Goal: Check status: Check status

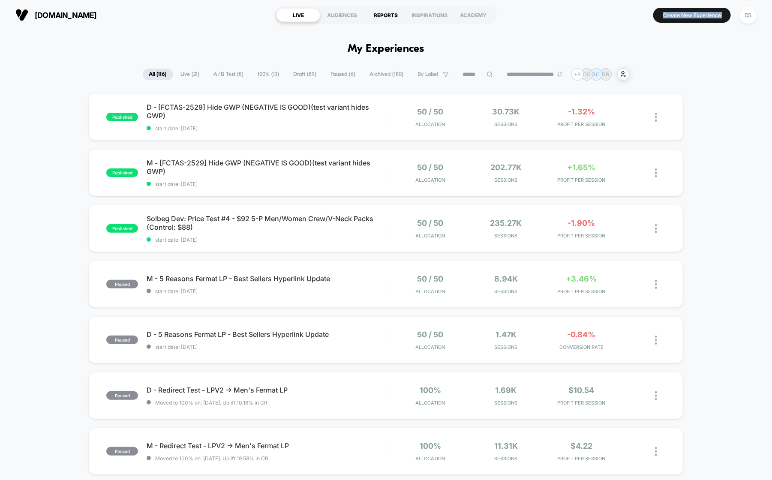
drag, startPoint x: 695, startPoint y: 75, endPoint x: 381, endPoint y: 17, distance: 319.6
click at [381, 17] on div "**********" at bounding box center [386, 240] width 772 height 480
drag, startPoint x: 322, startPoint y: 225, endPoint x: 26, endPoint y: 363, distance: 326.9
click at [26, 363] on div "published D - [FCTAS-2529] Hide GWP (NEGATIVE IS GOOD)(test variant hides GWP) …" at bounding box center [386, 444] width 772 height 703
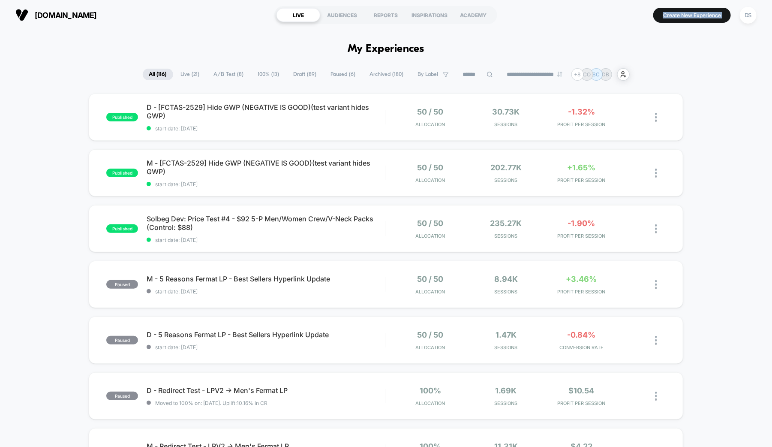
click at [271, 220] on span "Solbeg Dev: Price Test #4 - $92 5-P Men/Women Crew/V-Neck Packs (Control: $88) …" at bounding box center [266, 222] width 239 height 17
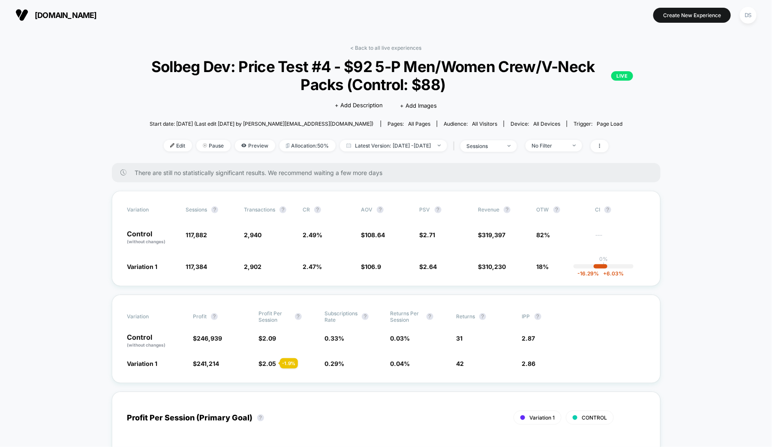
click at [609, 141] on div at bounding box center [598, 146] width 22 height 12
click at [609, 145] on span at bounding box center [600, 146] width 18 height 12
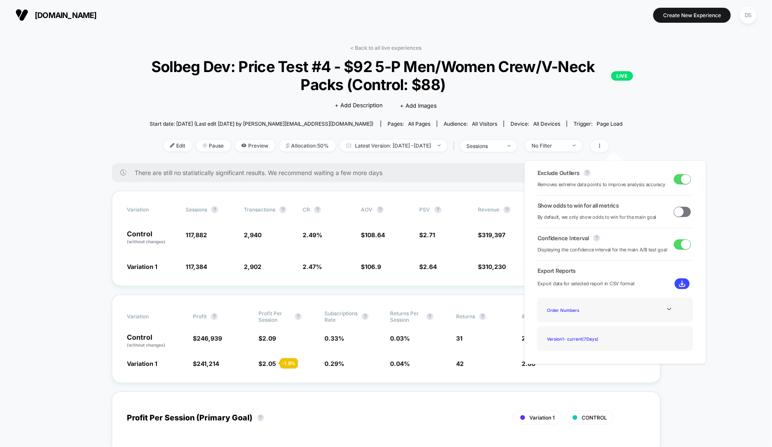
click at [681, 178] on span at bounding box center [685, 178] width 9 height 9
click at [464, 178] on div "There are still no statistically significant results. We recommend waiting a fe…" at bounding box center [386, 172] width 549 height 19
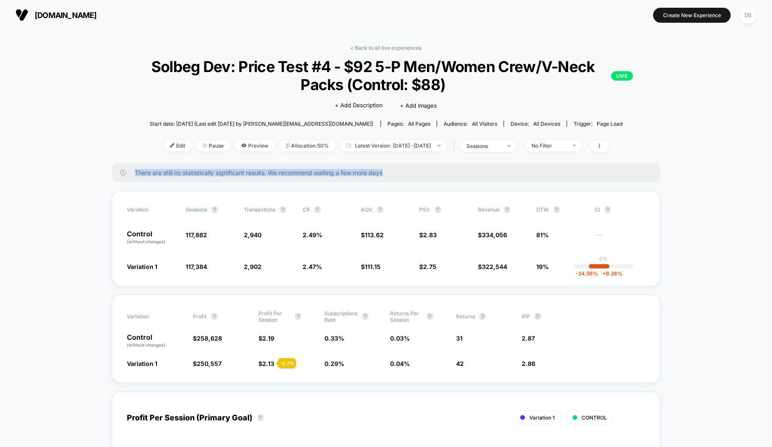
drag, startPoint x: 431, startPoint y: 165, endPoint x: 369, endPoint y: 163, distance: 61.8
click at [369, 163] on div "There are still no statistically significant results. We recommend waiting a fe…" at bounding box center [386, 172] width 549 height 19
click at [411, 170] on span "There are still no statistically significant results. We recommend waiting a fe…" at bounding box center [389, 172] width 509 height 7
click at [384, 172] on span "There are still no statistically significant results. We recommend waiting a fe…" at bounding box center [389, 172] width 509 height 7
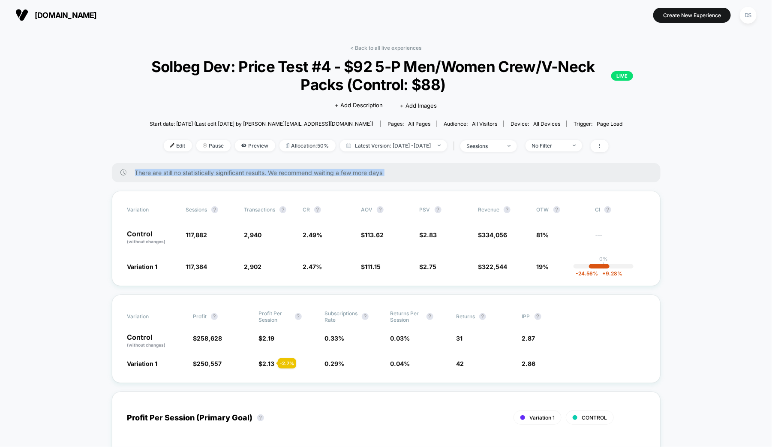
click at [384, 172] on span "There are still no statistically significant results. We recommend waiting a fe…" at bounding box center [389, 172] width 509 height 7
click at [377, 175] on span "There are still no statistically significant results. We recommend waiting a fe…" at bounding box center [389, 172] width 509 height 7
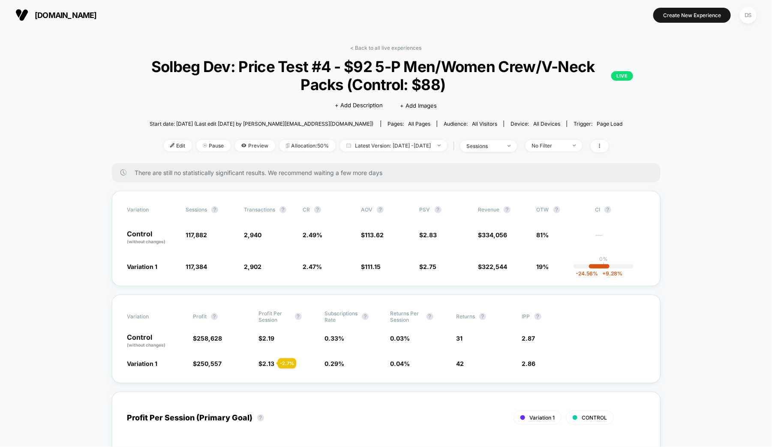
click at [476, 158] on div "< Back to all live experiences Solbeg Dev: Price Test #4 - $92 5-P Men/Women Cr…" at bounding box center [386, 104] width 549 height 118
click at [314, 234] on span "2.49 %" at bounding box center [313, 234] width 20 height 7
click at [374, 48] on link "< Back to all live experiences" at bounding box center [386, 48] width 71 height 6
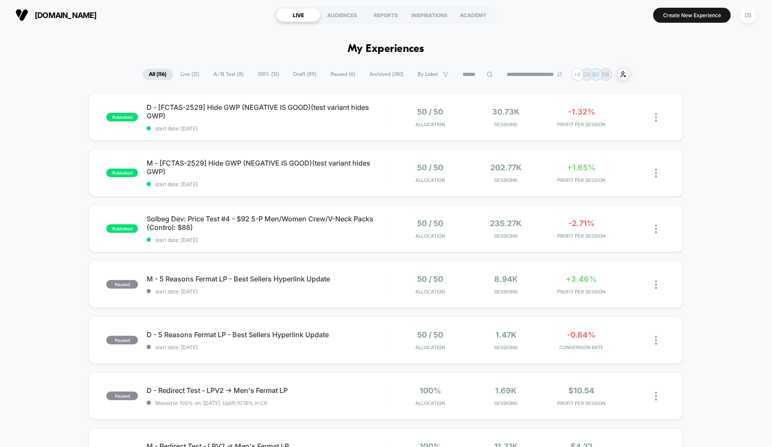
click at [354, 50] on h1 "My Experiences" at bounding box center [386, 49] width 77 height 12
drag, startPoint x: 348, startPoint y: 50, endPoint x: 380, endPoint y: 51, distance: 32.2
click at [380, 52] on h1 "My Experiences" at bounding box center [386, 49] width 77 height 12
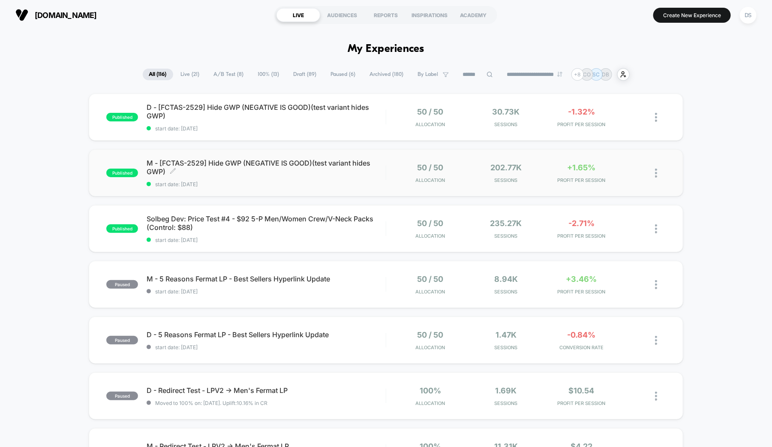
click at [325, 170] on span "M - [FCTAS-2529] Hide GWP (NEGATIVE IS GOOD)(test variant hides GWP) Click to e…" at bounding box center [266, 167] width 239 height 17
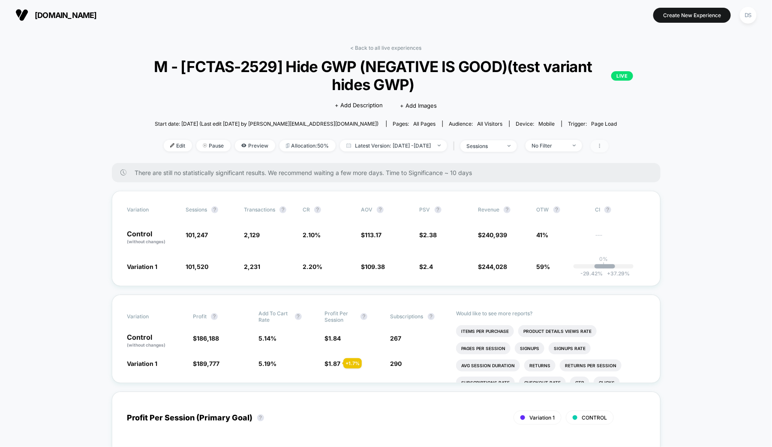
click at [609, 141] on span at bounding box center [600, 146] width 18 height 12
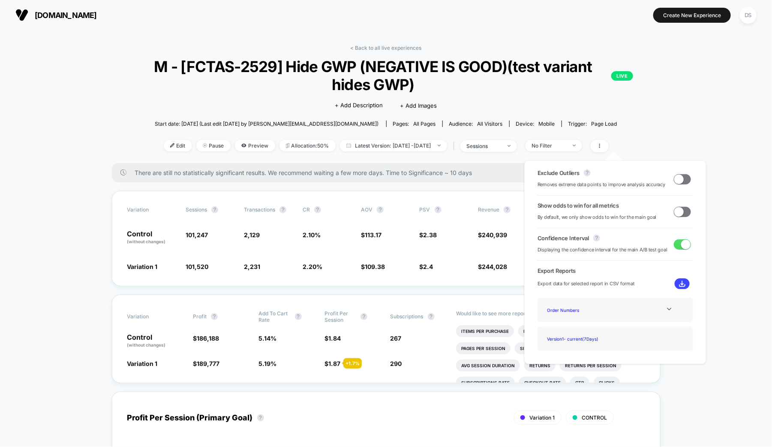
click at [685, 181] on span at bounding box center [682, 179] width 17 height 10
click at [408, 268] on span "$ 105.46 - 2.3 %" at bounding box center [386, 266] width 50 height 9
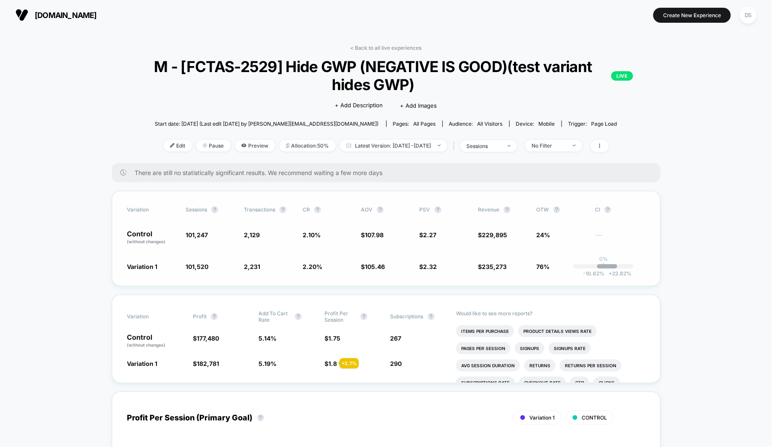
drag, startPoint x: 125, startPoint y: 231, endPoint x: 235, endPoint y: 232, distance: 110.2
click at [235, 232] on div "Variation Sessions ? Transactions ? CR ? AOV ? PSV ? Revenue ? OTW ? CI ? Contr…" at bounding box center [386, 238] width 549 height 95
click at [359, 46] on link "< Back to all live experiences" at bounding box center [386, 48] width 71 height 6
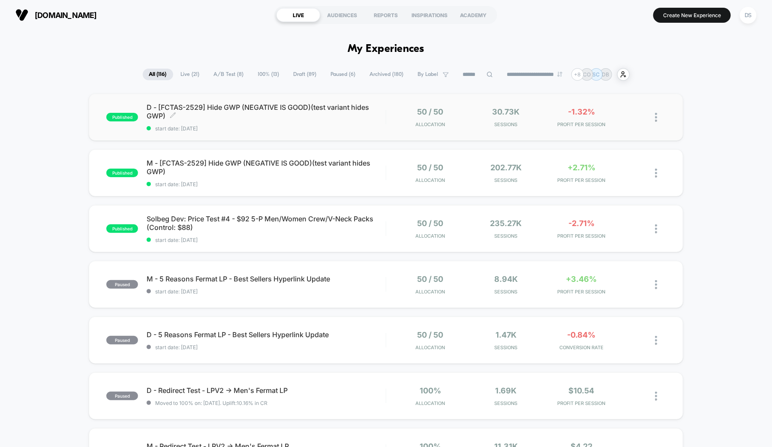
click at [237, 116] on span "D - [FCTAS-2529] Hide GWP (NEGATIVE IS GOOD)(test variant hides GWP) Click to e…" at bounding box center [266, 111] width 239 height 17
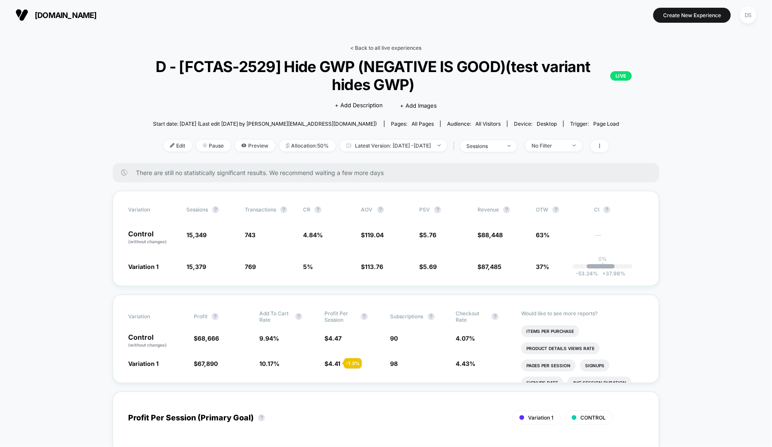
click at [358, 45] on link "< Back to all live experiences" at bounding box center [386, 48] width 71 height 6
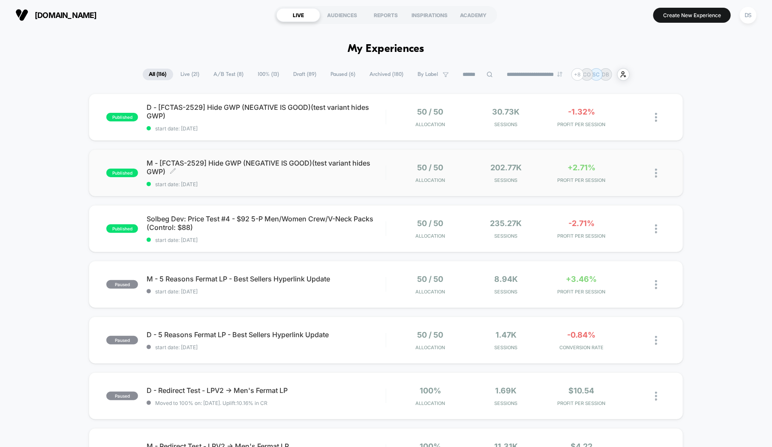
click at [257, 169] on span "M - [FCTAS-2529] Hide GWP (NEGATIVE IS GOOD)(test variant hides GWP) Click to e…" at bounding box center [266, 167] width 239 height 17
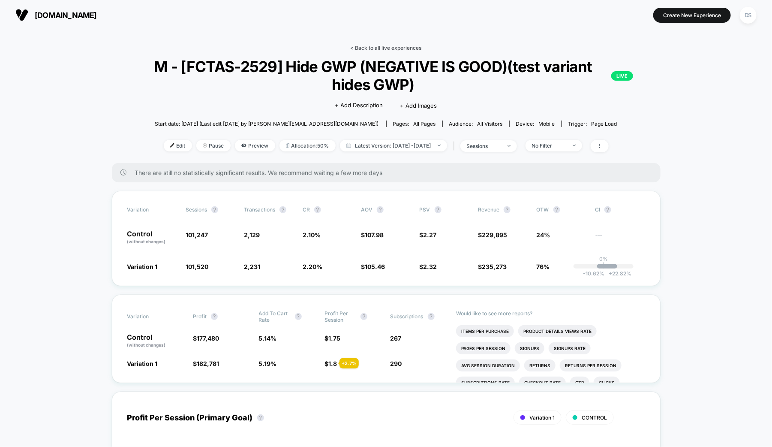
click at [366, 46] on link "< Back to all live experiences" at bounding box center [386, 48] width 71 height 6
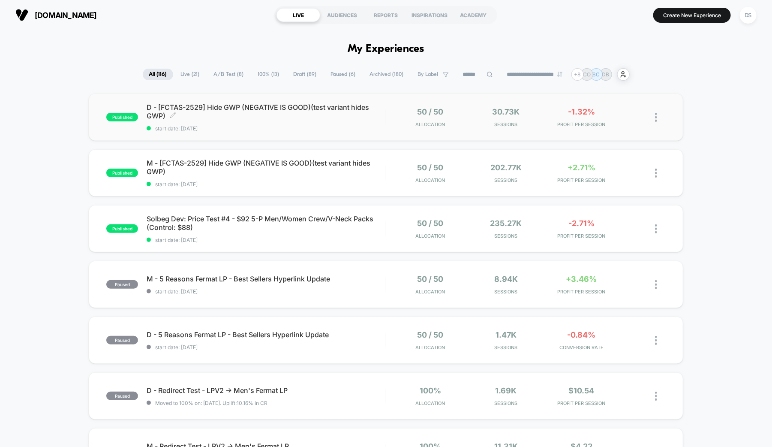
click at [302, 117] on span "D - [FCTAS-2529] Hide GWP (NEGATIVE IS GOOD)(test variant hides GWP) Click to e…" at bounding box center [266, 111] width 239 height 17
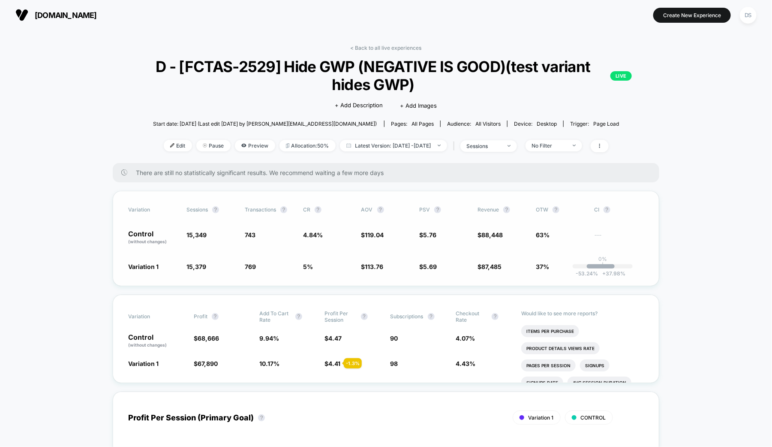
click at [341, 266] on span "5 % + 3.3 %" at bounding box center [328, 266] width 50 height 9
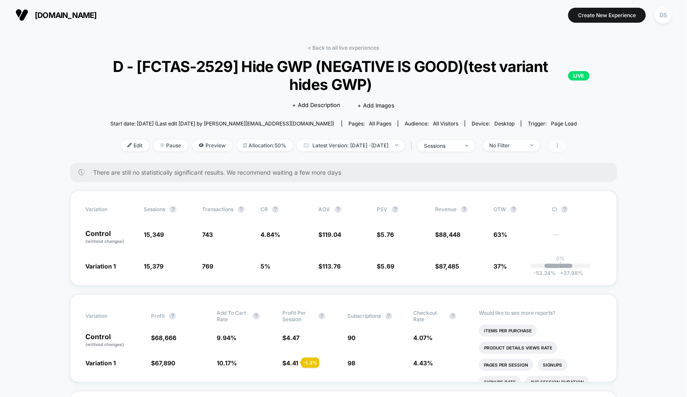
click at [560, 143] on icon at bounding box center [556, 145] width 5 height 5
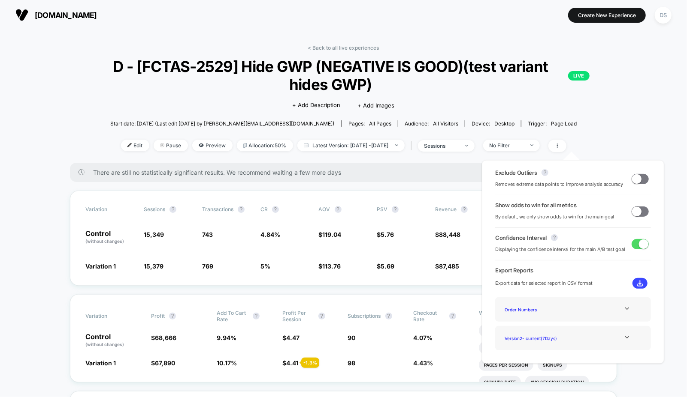
click at [632, 177] on span at bounding box center [636, 178] width 9 height 9
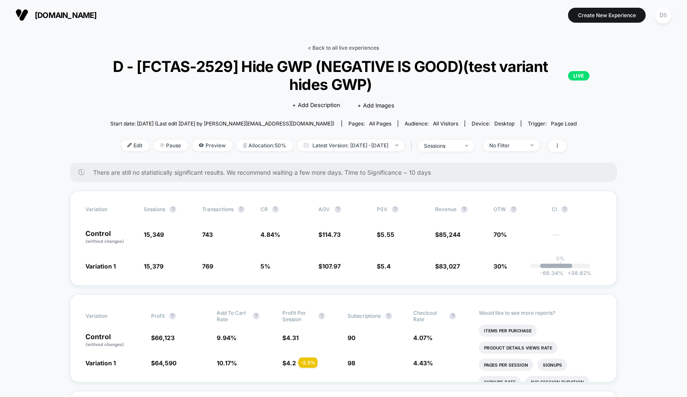
click at [371, 48] on link "< Back to all live experiences" at bounding box center [343, 48] width 71 height 6
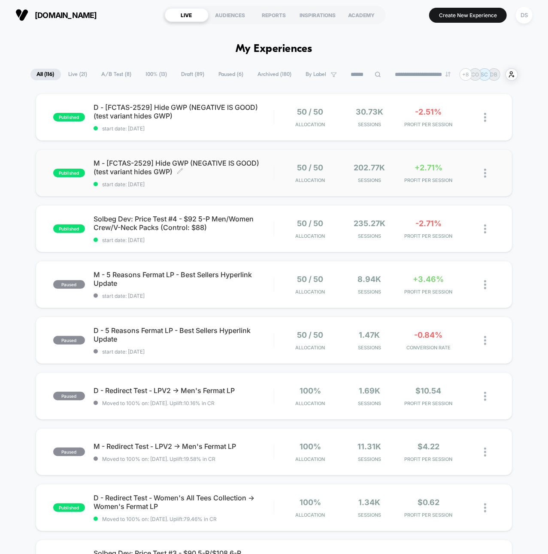
click at [209, 185] on span "start date: [DATE]" at bounding box center [183, 184] width 180 height 6
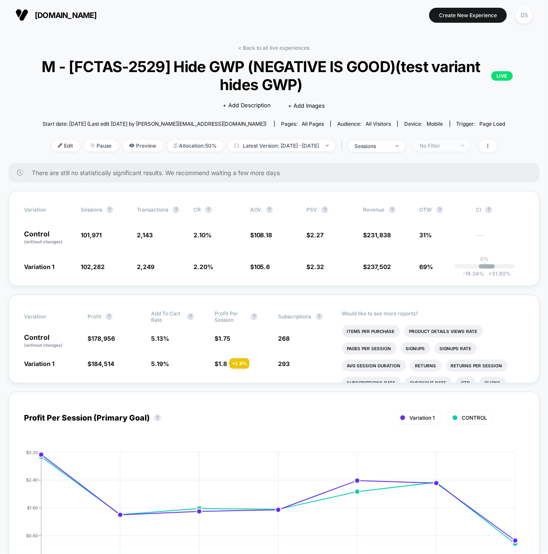
click at [454, 142] on div "No Filter" at bounding box center [437, 145] width 34 height 6
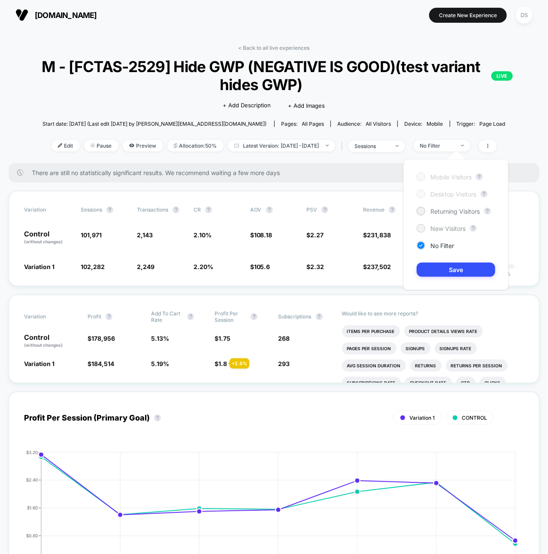
click at [421, 225] on div at bounding box center [420, 228] width 6 height 6
click at [429, 264] on button "Save" at bounding box center [455, 269] width 78 height 14
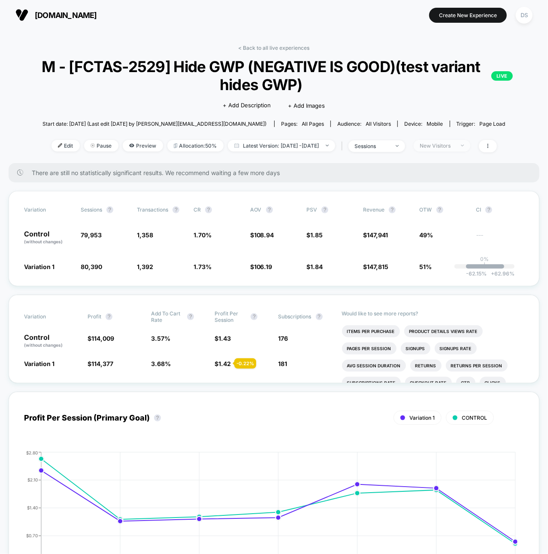
click at [439, 144] on div "New Visitors" at bounding box center [437, 145] width 34 height 6
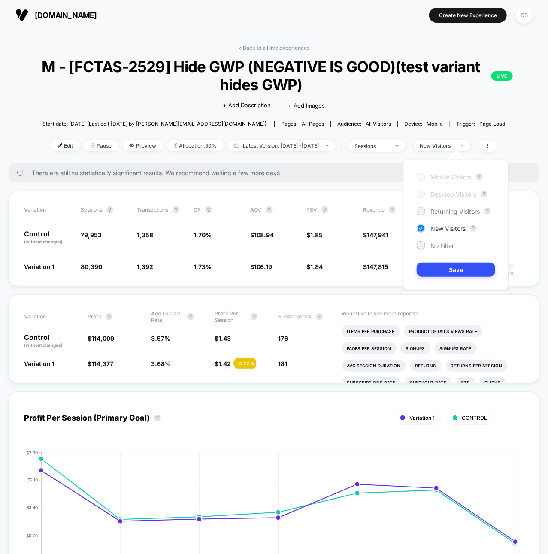
click at [460, 218] on div "Mobile Visitors ? Desktop Visitors ? Returning Visitors ? New Visitors ? No Fil…" at bounding box center [455, 224] width 105 height 131
click at [460, 210] on span "Returning Visitors" at bounding box center [454, 211] width 49 height 7
click at [438, 268] on button "Save" at bounding box center [455, 269] width 78 height 14
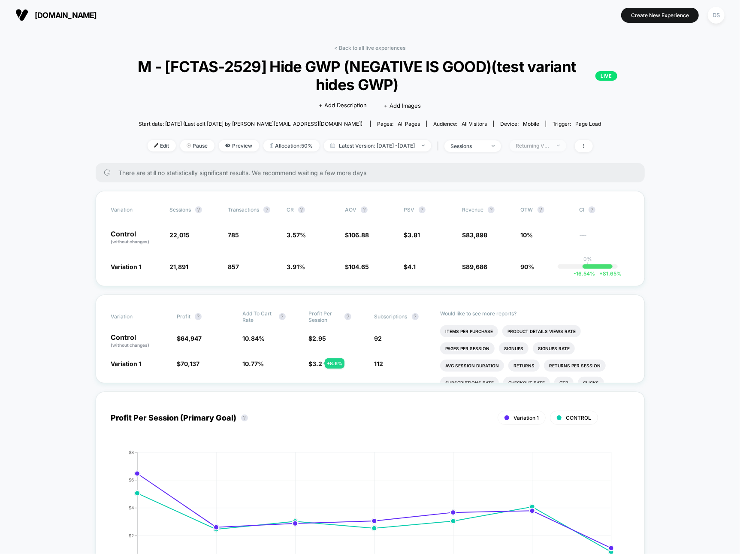
click at [550, 146] on div "Returning Visitors" at bounding box center [533, 145] width 34 height 6
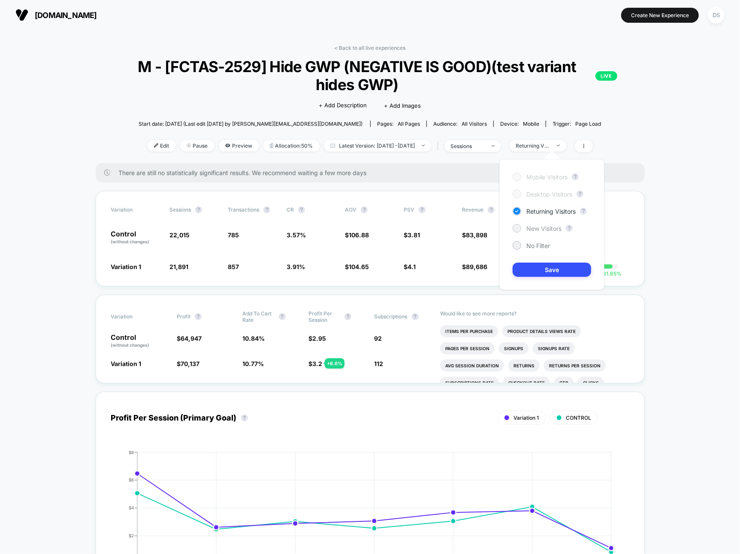
click at [547, 226] on span "New Visitors" at bounding box center [543, 228] width 35 height 7
click at [534, 268] on button "Save" at bounding box center [551, 269] width 78 height 14
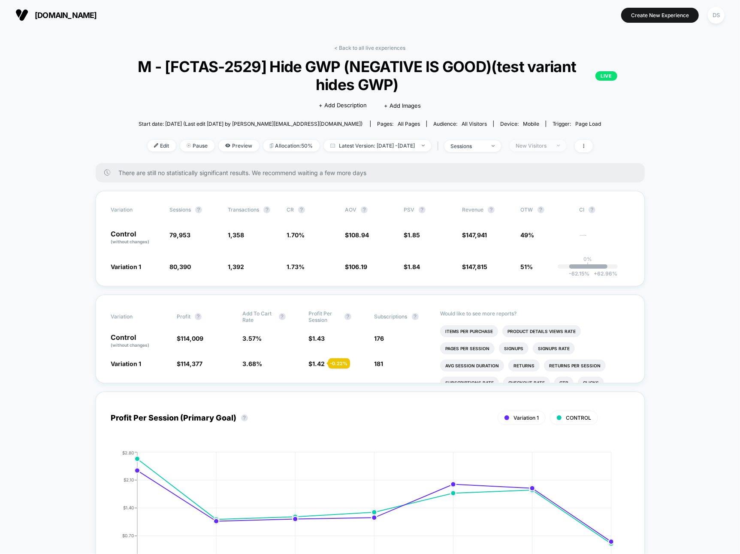
click at [548, 144] on div "New Visitors" at bounding box center [533, 145] width 34 height 6
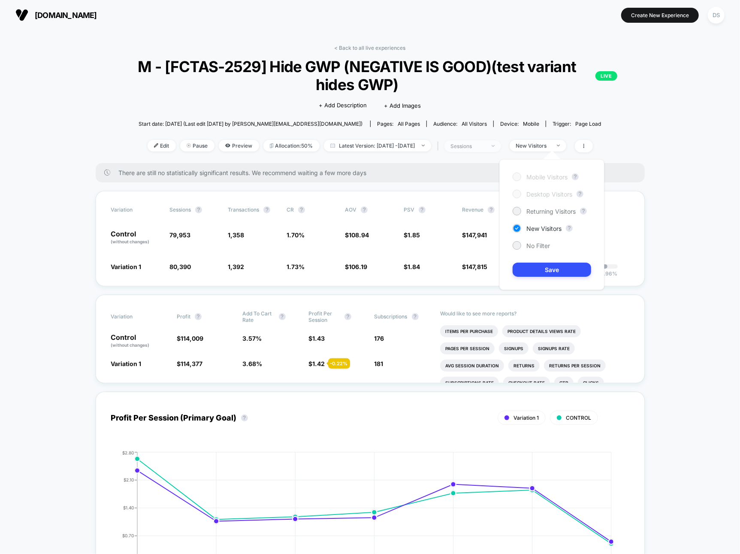
click at [468, 143] on div "sessions" at bounding box center [468, 146] width 34 height 6
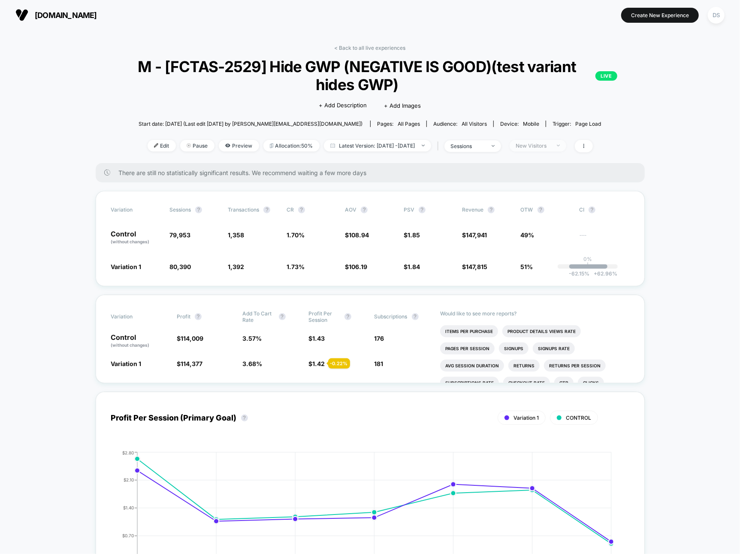
click at [550, 145] on div "New Visitors" at bounding box center [533, 145] width 34 height 6
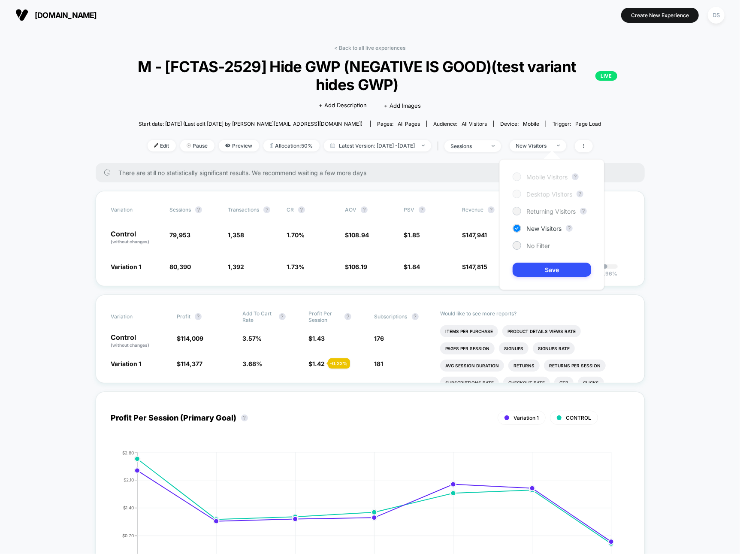
click at [539, 213] on span "Returning Visitors" at bounding box center [550, 211] width 49 height 7
drag, startPoint x: 536, startPoint y: 260, endPoint x: 534, endPoint y: 268, distance: 7.9
click at [534, 265] on div "Mobile Visitors ? Desktop Visitors ? Returning Visitors ? New Visitors ? No Fil…" at bounding box center [551, 224] width 105 height 131
click at [534, 268] on button "Save" at bounding box center [551, 269] width 78 height 14
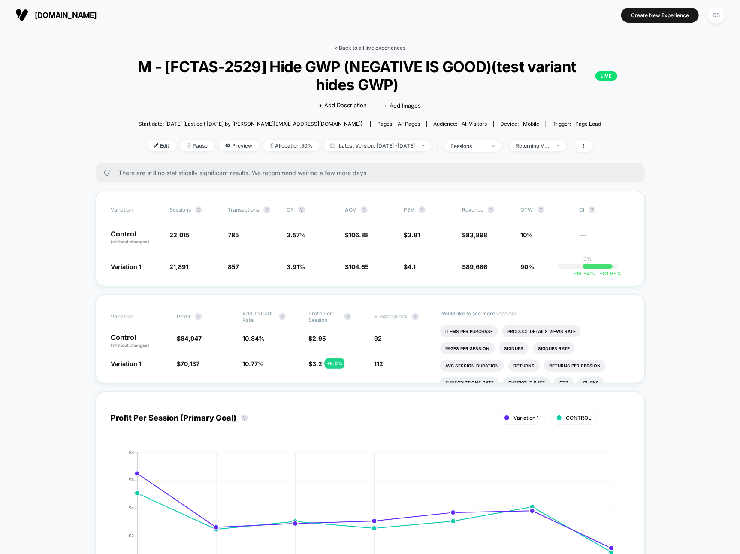
click at [371, 48] on link "< Back to all live experiences" at bounding box center [369, 48] width 71 height 6
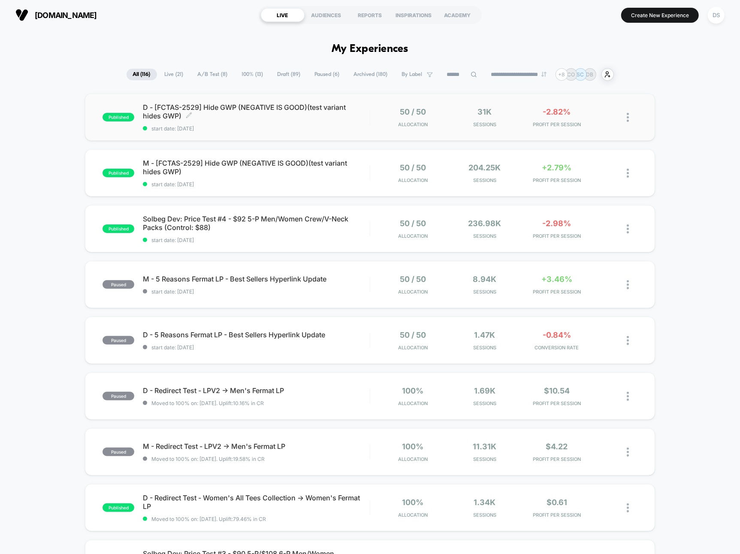
click at [321, 111] on span "D - [FCTAS-2529] Hide GWP (NEGATIVE IS GOOD)(test variant hides GWP) Click to e…" at bounding box center [256, 111] width 226 height 17
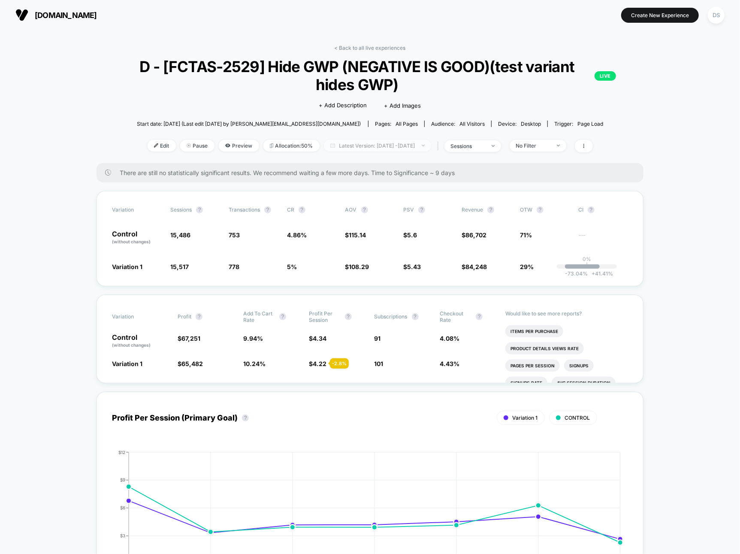
click at [422, 142] on span "Latest Version: [DATE] - [DATE]" at bounding box center [377, 146] width 107 height 12
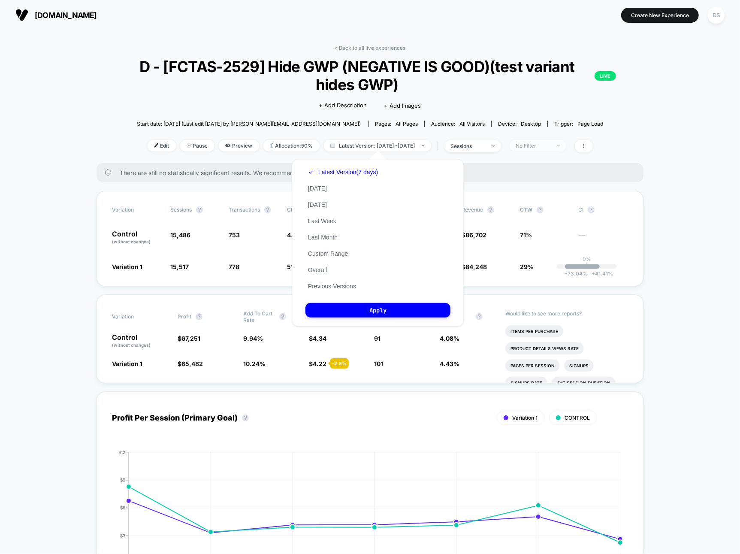
click at [534, 141] on span "No Filter" at bounding box center [537, 146] width 57 height 12
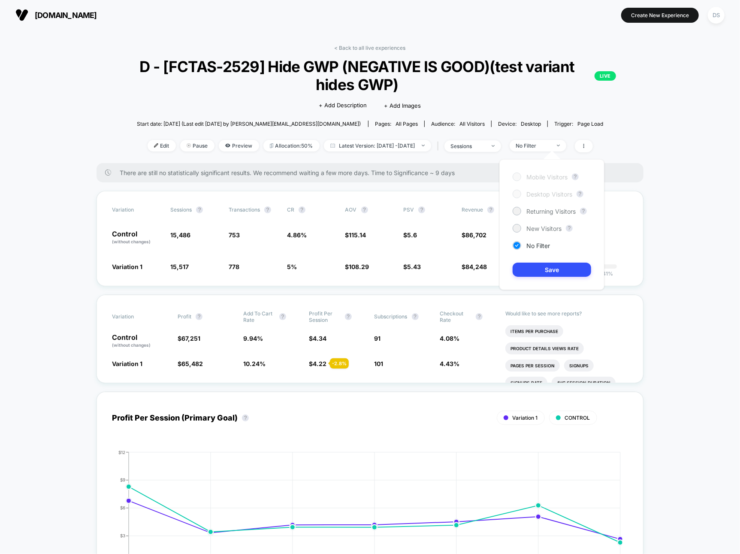
click at [528, 216] on div "Mobile Visitors ? Desktop Visitors ? Returning Visitors ? New Visitors ? No Fil…" at bounding box center [551, 224] width 105 height 131
click at [527, 212] on span "Returning Visitors" at bounding box center [550, 211] width 49 height 7
click at [542, 277] on div "Mobile Visitors ? Desktop Visitors ? Returning Visitors ? New Visitors ? No Fil…" at bounding box center [551, 224] width 105 height 131
click at [542, 275] on button "Save" at bounding box center [551, 269] width 78 height 14
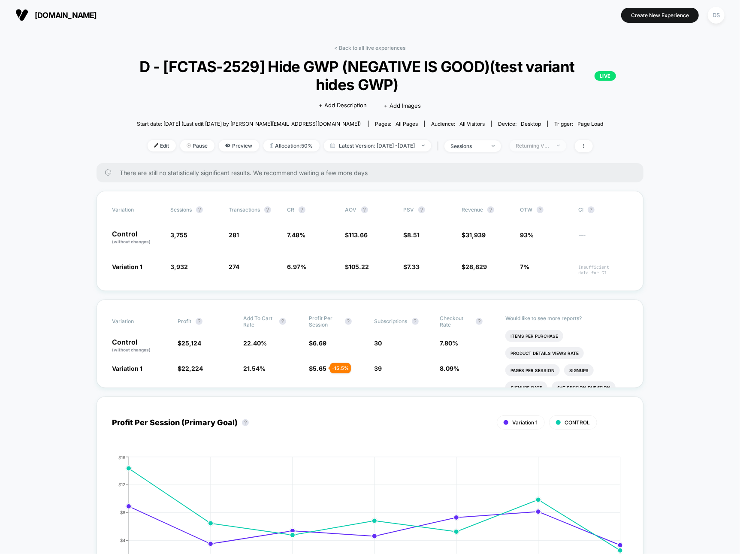
click at [548, 140] on span "Returning Visitors" at bounding box center [537, 146] width 57 height 12
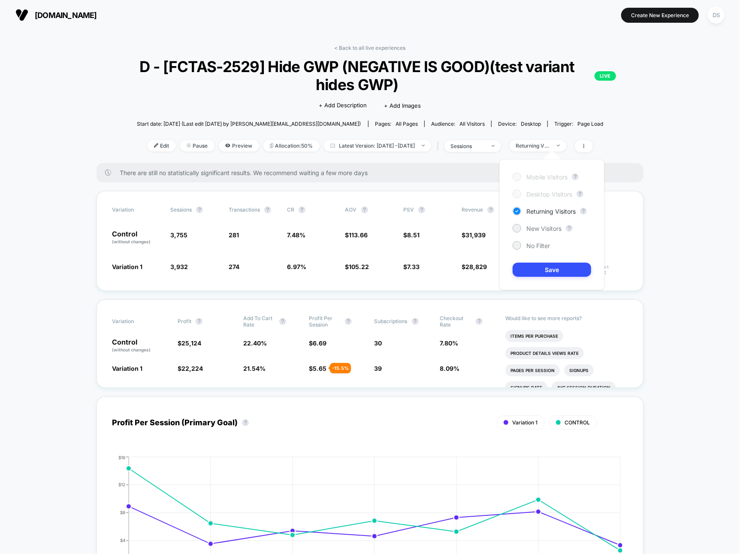
click at [527, 222] on div "Mobile Visitors ? Desktop Visitors ? Returning Visitors ? New Visitors ? No Fil…" at bounding box center [551, 224] width 105 height 131
click at [527, 223] on div "Mobile Visitors ? Desktop Visitors ? Returning Visitors ? New Visitors ? No Fil…" at bounding box center [551, 224] width 105 height 131
click at [525, 227] on div "New Visitors" at bounding box center [536, 228] width 49 height 9
click at [522, 264] on button "Save" at bounding box center [551, 269] width 78 height 14
